Goal: Find specific fact: Find contact information

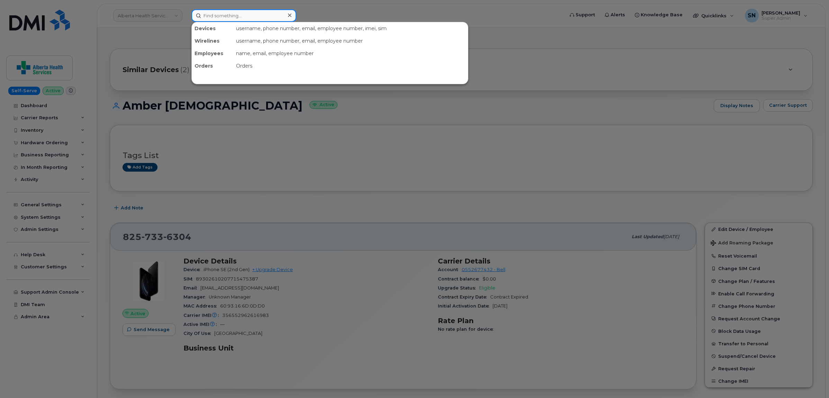
click at [235, 16] on input at bounding box center [243, 15] width 105 height 12
paste input "7807537564"
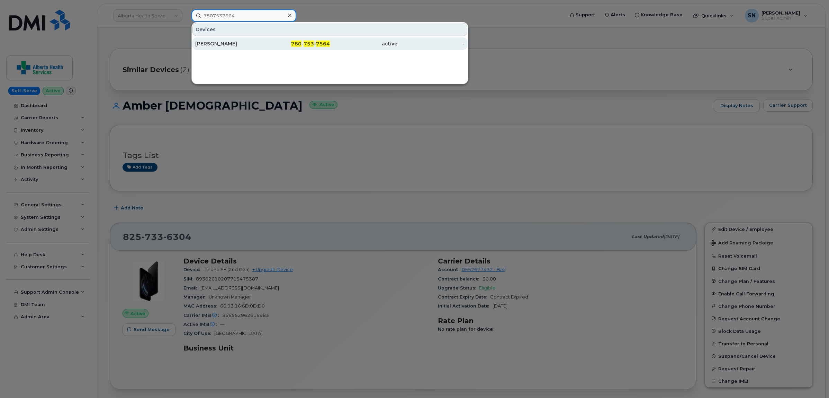
type input "7807537564"
click at [250, 45] on div "Alexander Krevenky" at bounding box center [229, 43] width 68 height 7
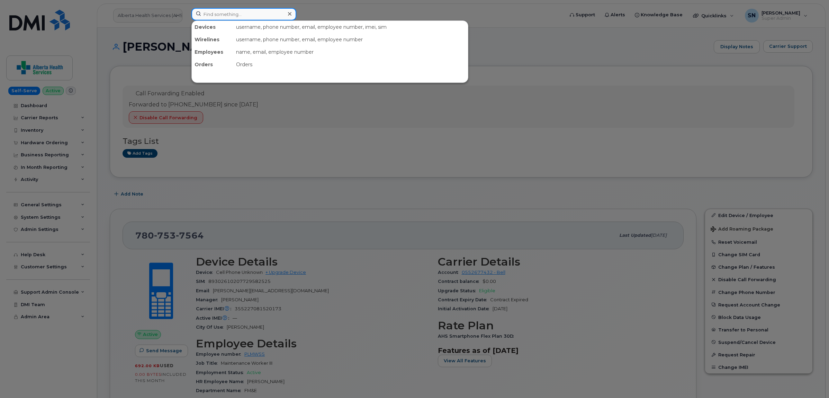
click at [229, 17] on input at bounding box center [243, 14] width 105 height 12
paste input "289-259-4204"
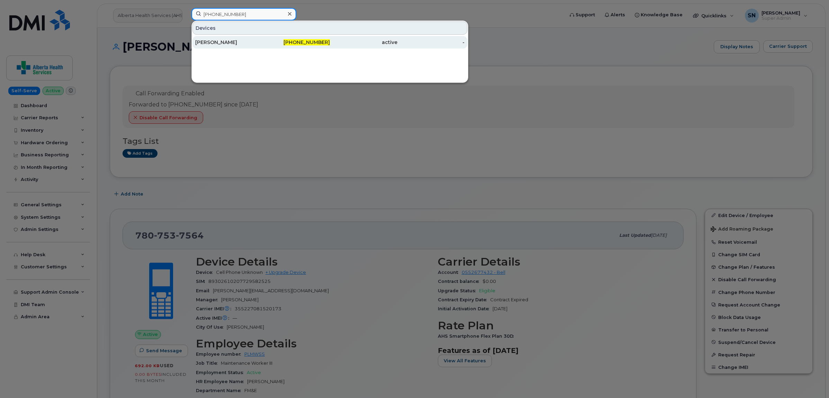
type input "289-259-4204"
click at [249, 41] on div "Leena Dhar" at bounding box center [229, 42] width 68 height 7
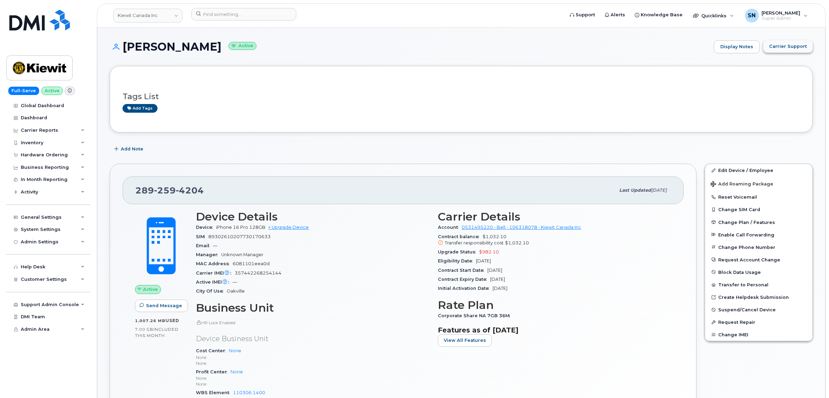
click at [800, 44] on span "Carrier Support" at bounding box center [788, 46] width 38 height 7
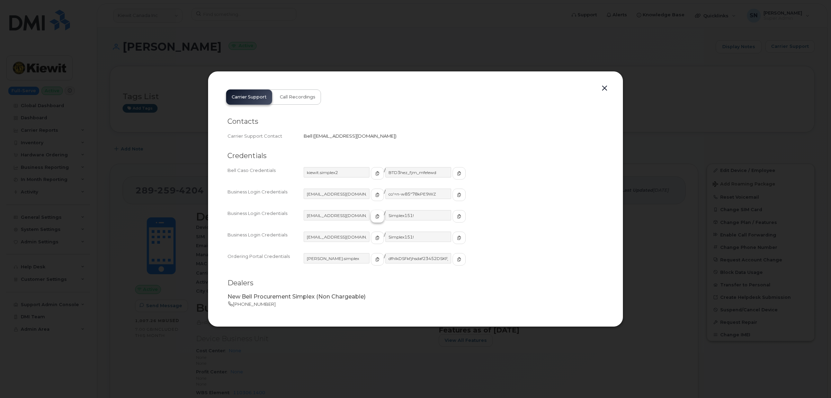
click at [371, 219] on button "button" at bounding box center [377, 216] width 13 height 12
click at [457, 217] on icon "button" at bounding box center [459, 216] width 4 height 4
click at [604, 90] on button "button" at bounding box center [604, 88] width 10 height 10
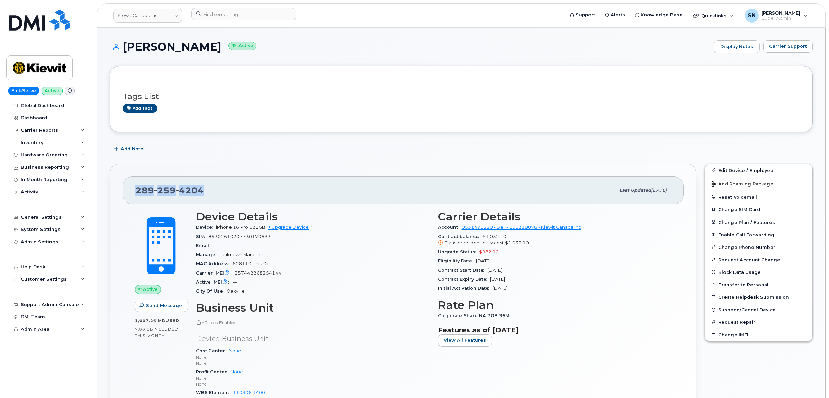
drag, startPoint x: 149, startPoint y: 193, endPoint x: 206, endPoint y: 196, distance: 57.2
click at [206, 196] on div "289 259 4204 Last updated Sep 02, 2025" at bounding box center [403, 190] width 561 height 28
copy span "289 259 4204"
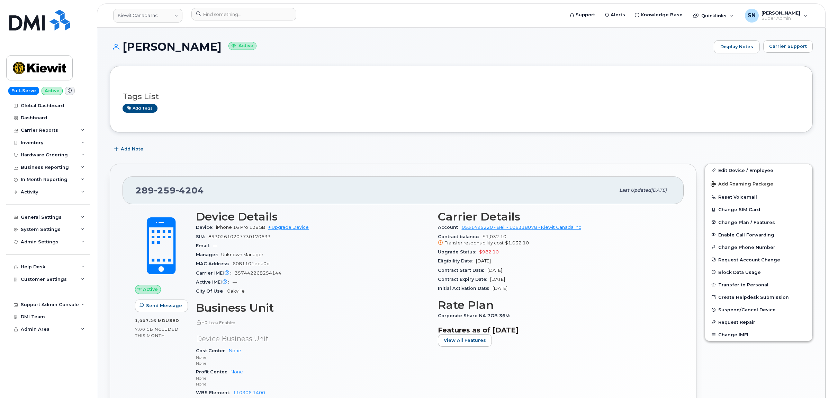
click at [185, 115] on div "Tags List Add tags" at bounding box center [462, 99] width 678 height 41
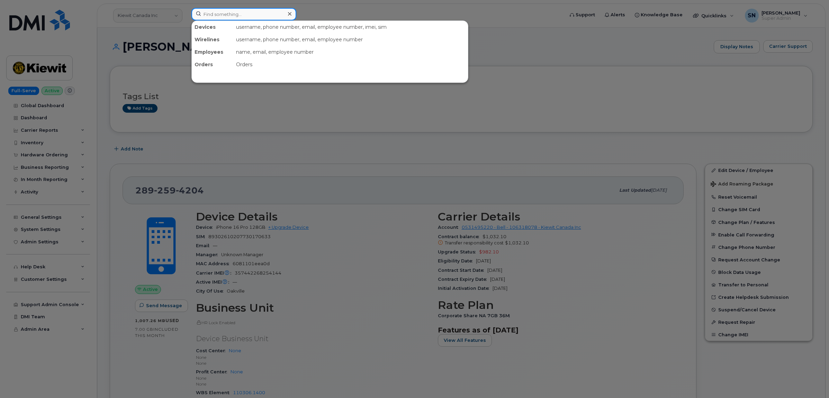
click at [236, 18] on input at bounding box center [243, 14] width 105 height 12
paste input "604-999-2203"
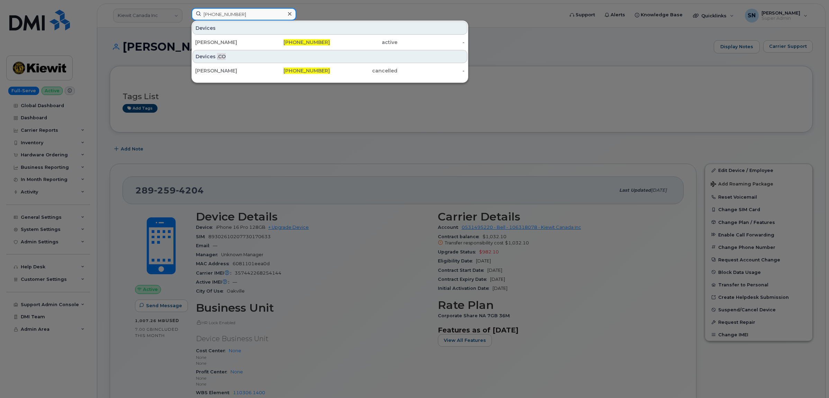
type input "604-999-2203"
click at [224, 38] on div "[PERSON_NAME]" at bounding box center [229, 42] width 68 height 12
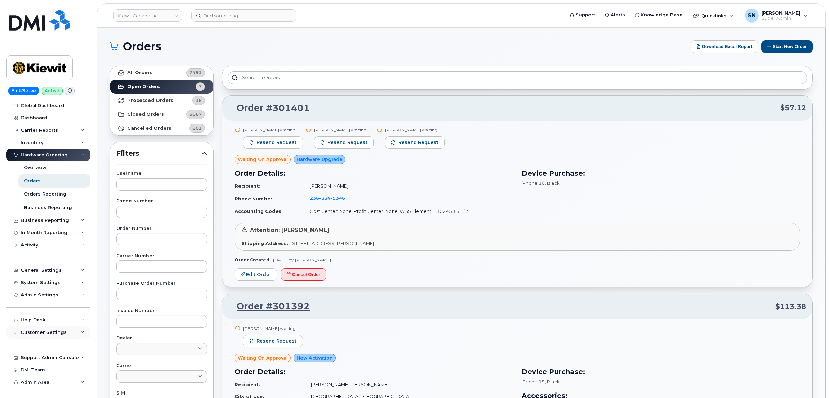
click at [44, 334] on span "Customer Settings" at bounding box center [44, 331] width 46 height 5
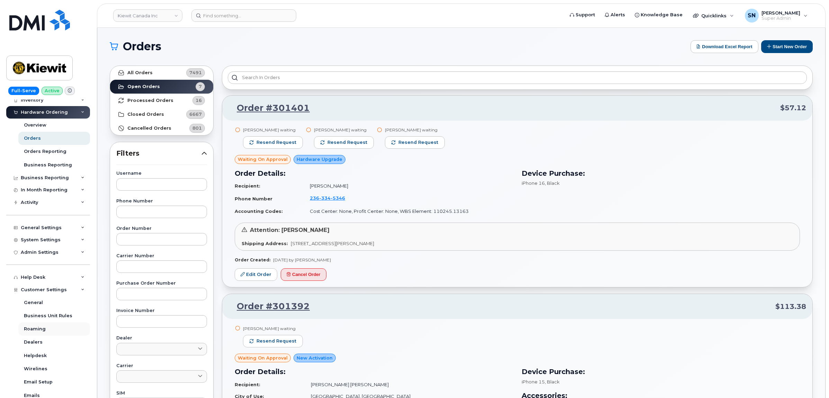
scroll to position [173, 0]
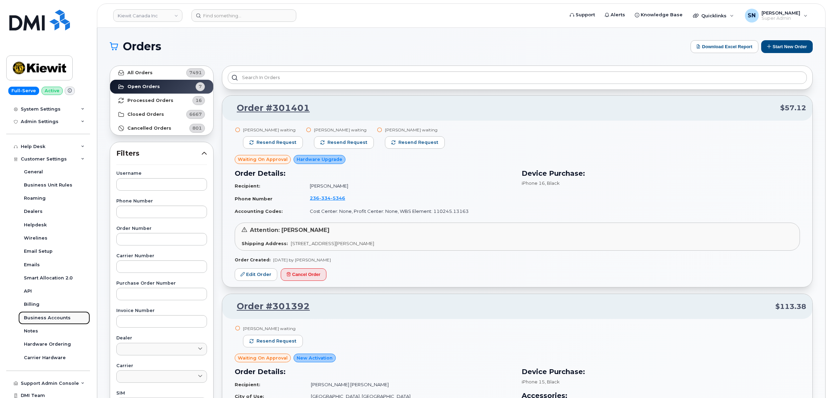
click at [51, 321] on div "Business Accounts" at bounding box center [47, 317] width 47 height 6
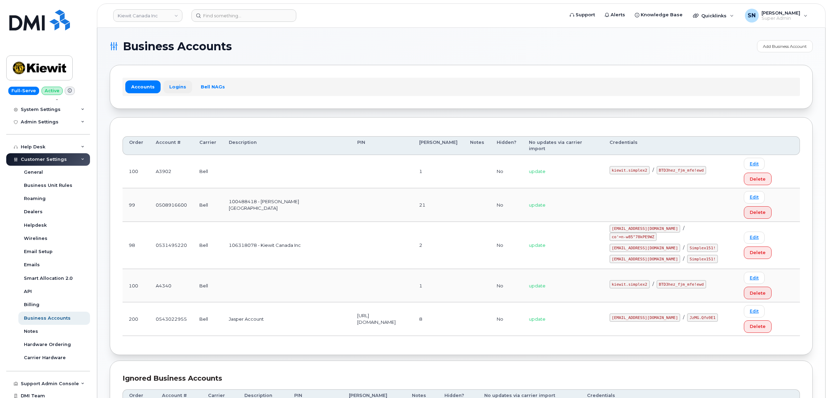
click at [172, 93] on div "Accounts Logins Bell NAGs" at bounding box center [462, 87] width 678 height 18
click at [172, 90] on link "Logins" at bounding box center [177, 86] width 29 height 12
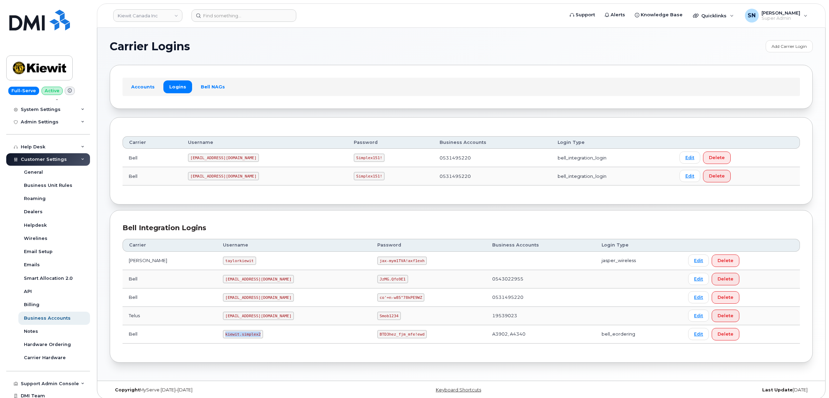
drag, startPoint x: 208, startPoint y: 335, endPoint x: 246, endPoint y: 337, distance: 38.5
click at [246, 337] on td "kiewit.simplex2" at bounding box center [294, 334] width 154 height 18
copy code "kiewit.simplex2"
drag, startPoint x: 354, startPoint y: 338, endPoint x: 389, endPoint y: 339, distance: 35.0
click at [389, 339] on td "BTD3hez_fjm_mfe!ewd" at bounding box center [428, 334] width 115 height 18
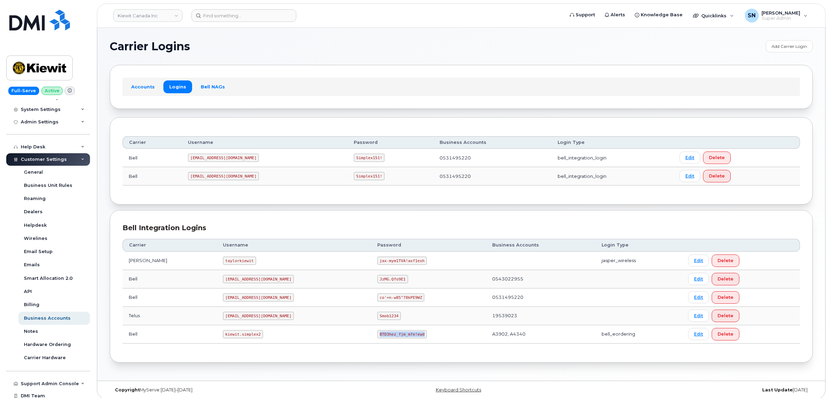
copy code "BTD3hez_fjm_mfe!ewd"
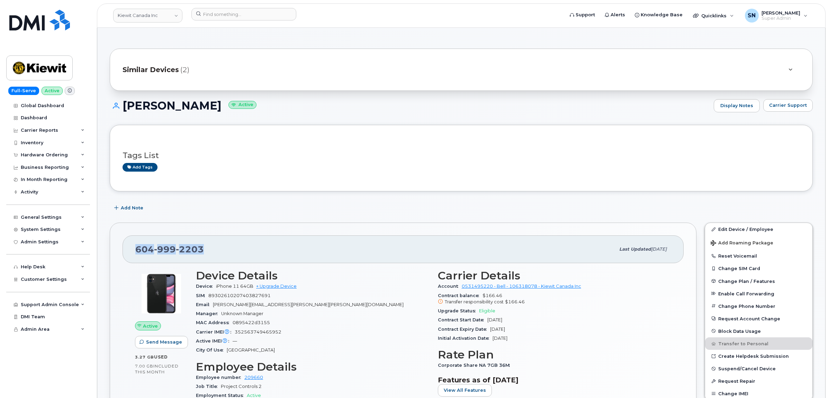
drag, startPoint x: 136, startPoint y: 247, endPoint x: 205, endPoint y: 247, distance: 68.6
click at [205, 247] on div "[PHONE_NUMBER]" at bounding box center [375, 249] width 480 height 15
copy span "[PHONE_NUMBER]"
drag, startPoint x: 125, startPoint y: 104, endPoint x: 224, endPoint y: 109, distance: 99.5
click at [224, 109] on h1 "[PERSON_NAME] Active" at bounding box center [410, 105] width 601 height 12
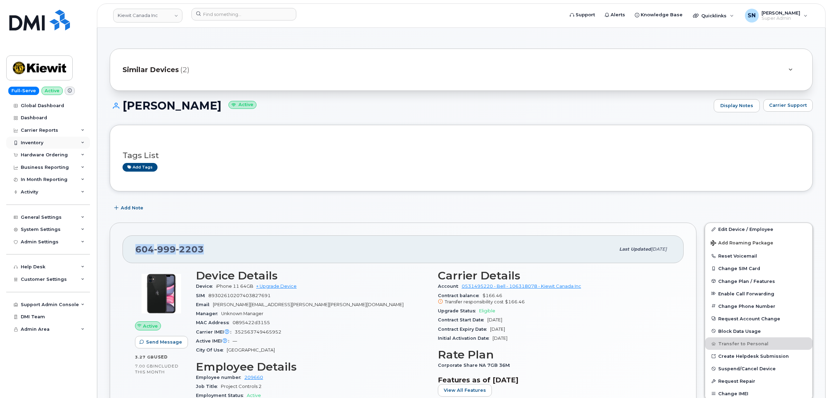
copy h1 "[PERSON_NAME]"
drag, startPoint x: 136, startPoint y: 250, endPoint x: 205, endPoint y: 250, distance: 68.6
click at [205, 250] on div "[PHONE_NUMBER]" at bounding box center [375, 249] width 480 height 15
copy span "[PHONE_NUMBER]"
click at [776, 104] on span "Carrier Support" at bounding box center [788, 105] width 38 height 7
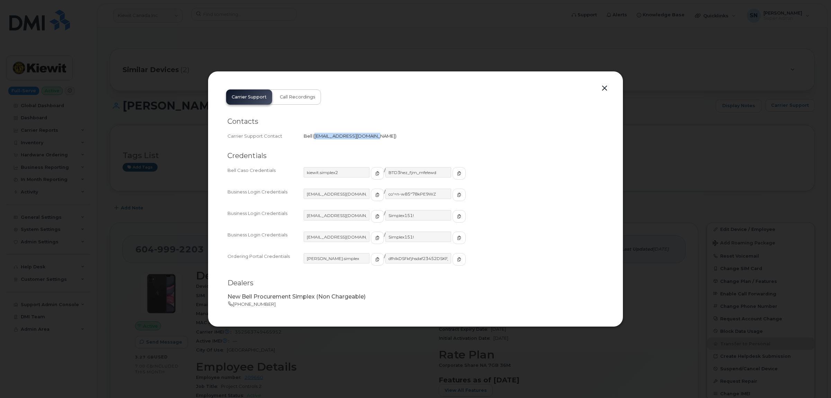
drag, startPoint x: 316, startPoint y: 135, endPoint x: 372, endPoint y: 141, distance: 56.0
click at [372, 141] on div "Contacts Carrier Support Contact Bell   [EMAIL_ADDRESS][DOMAIN_NAME]" at bounding box center [415, 128] width 376 height 35
copy span "[EMAIL_ADDRESS][DOMAIN_NAME]"
click at [607, 86] on button "button" at bounding box center [604, 88] width 10 height 10
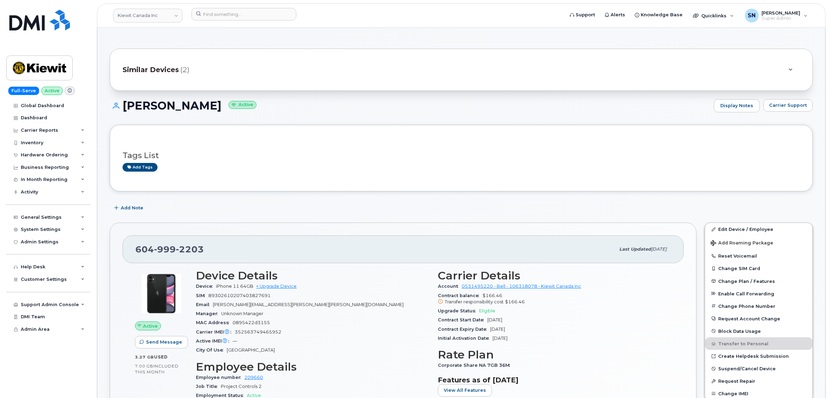
click at [608, 132] on div "Tags List Add tags" at bounding box center [461, 158] width 703 height 66
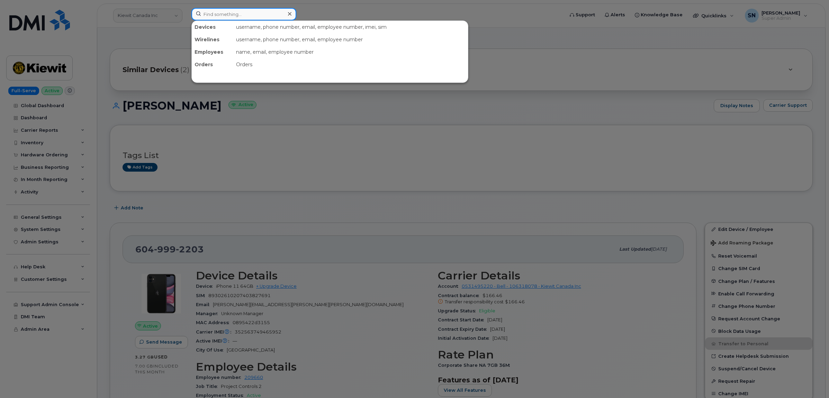
drag, startPoint x: 235, startPoint y: 14, endPoint x: 241, endPoint y: 17, distance: 6.4
click at [235, 14] on input at bounding box center [243, 14] width 105 height 12
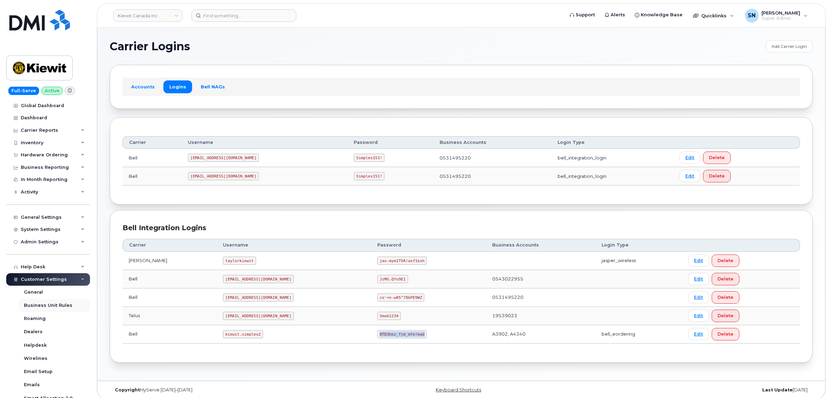
scroll to position [120, 0]
